Goal: Find specific page/section: Locate a particular part of the current website

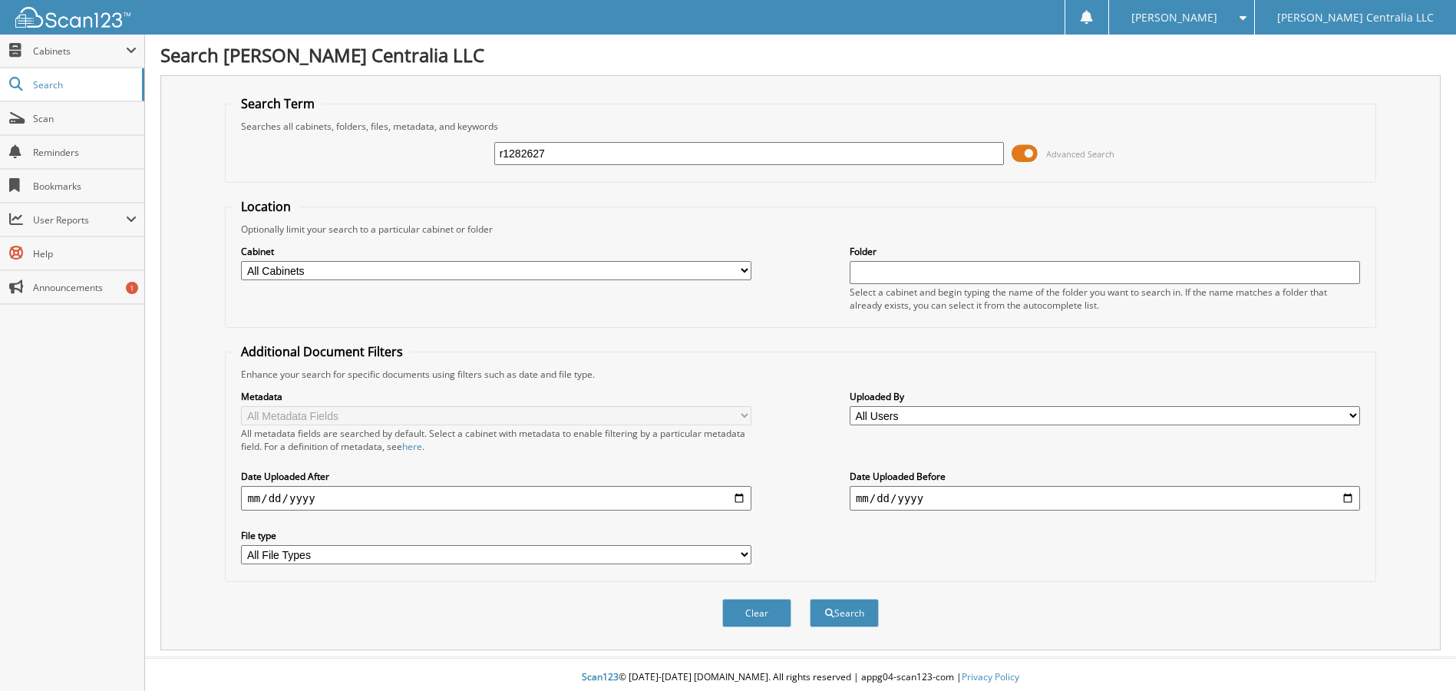
type input "r1282627"
click at [810, 599] on button "Search" at bounding box center [844, 613] width 69 height 28
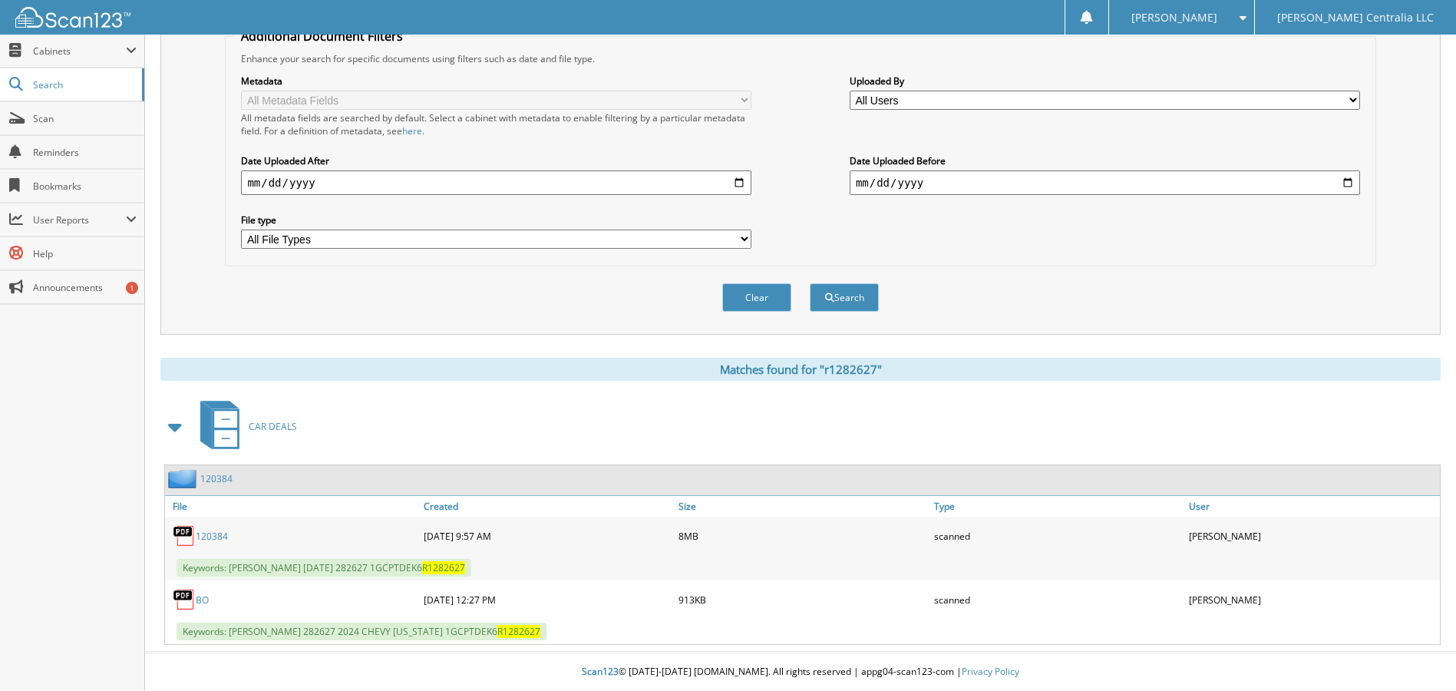
scroll to position [316, 0]
click at [213, 534] on link "120384" at bounding box center [212, 536] width 32 height 13
